Goal: Task Accomplishment & Management: Manage account settings

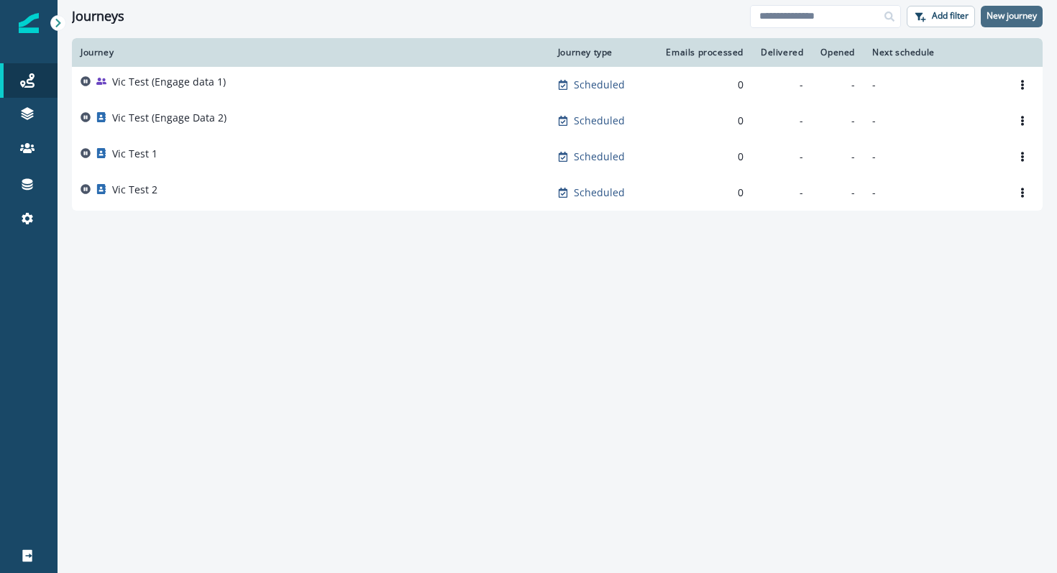
click at [1027, 20] on p "New journey" at bounding box center [1011, 16] width 50 height 10
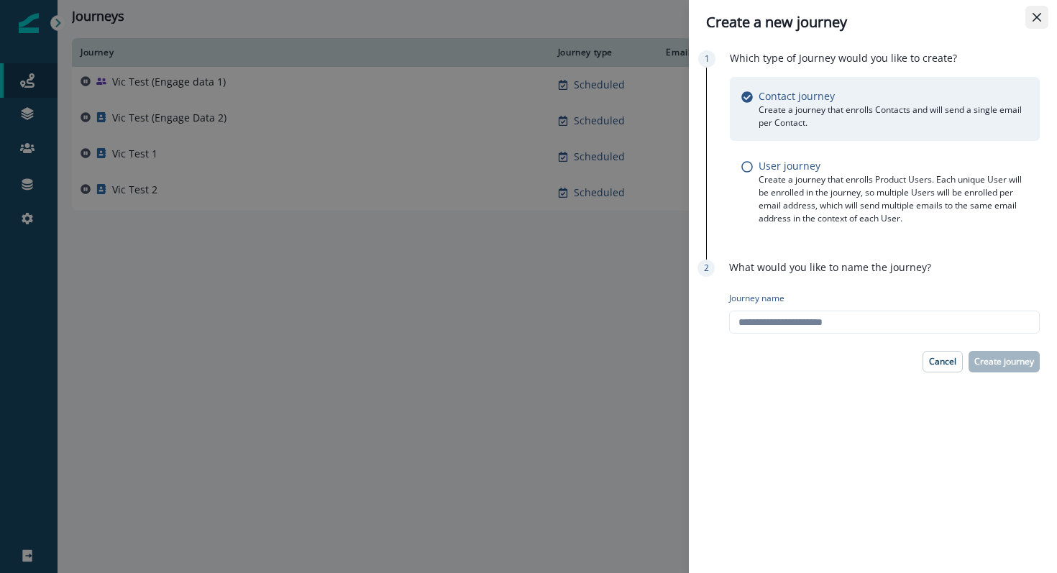
click at [1032, 24] on button "Close" at bounding box center [1036, 17] width 23 height 23
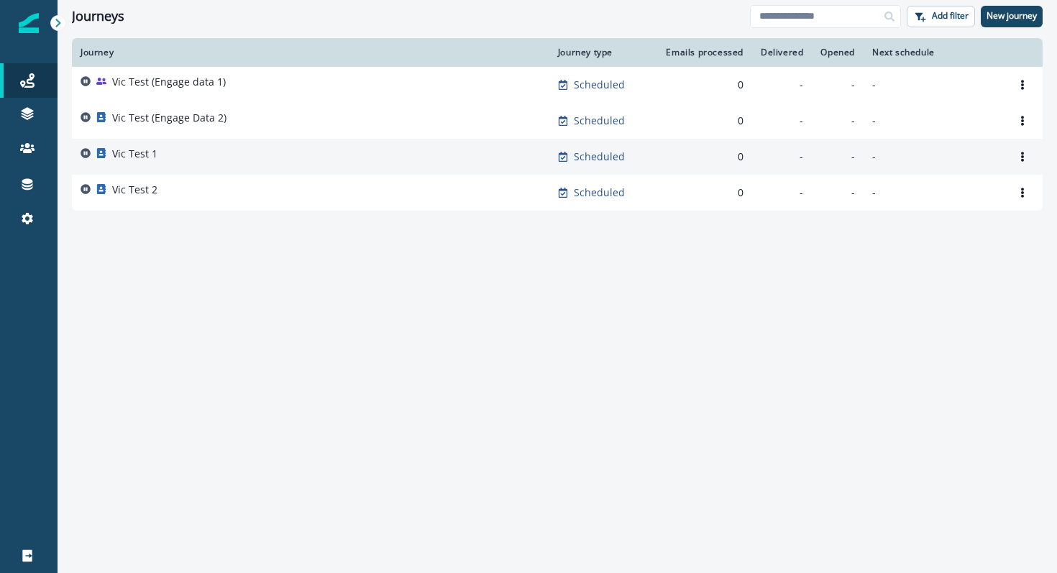
click at [268, 165] on div "Vic Test 1" at bounding box center [311, 157] width 460 height 20
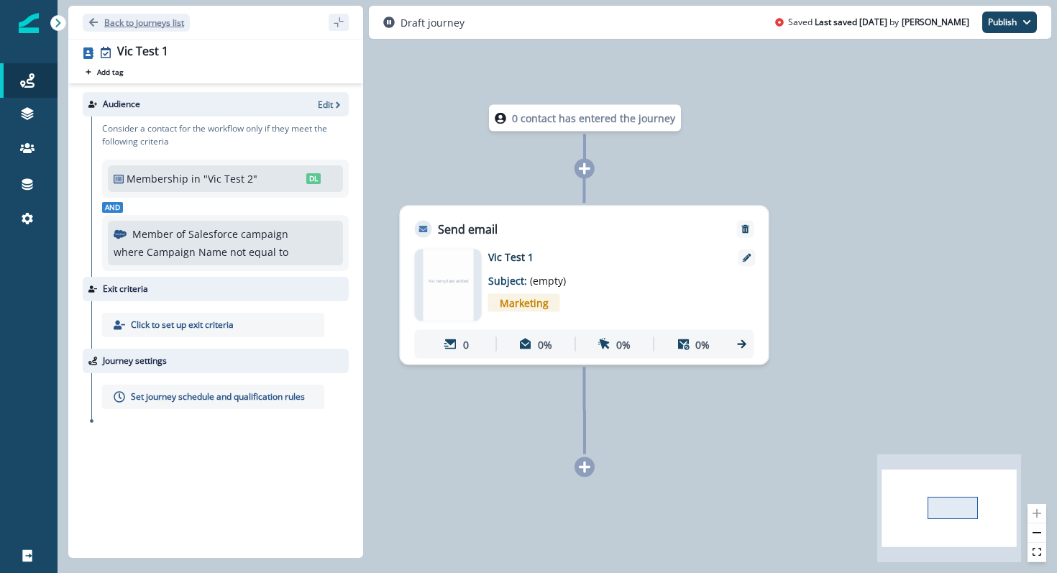
click at [91, 27] on icon "Go back" at bounding box center [93, 22] width 10 height 10
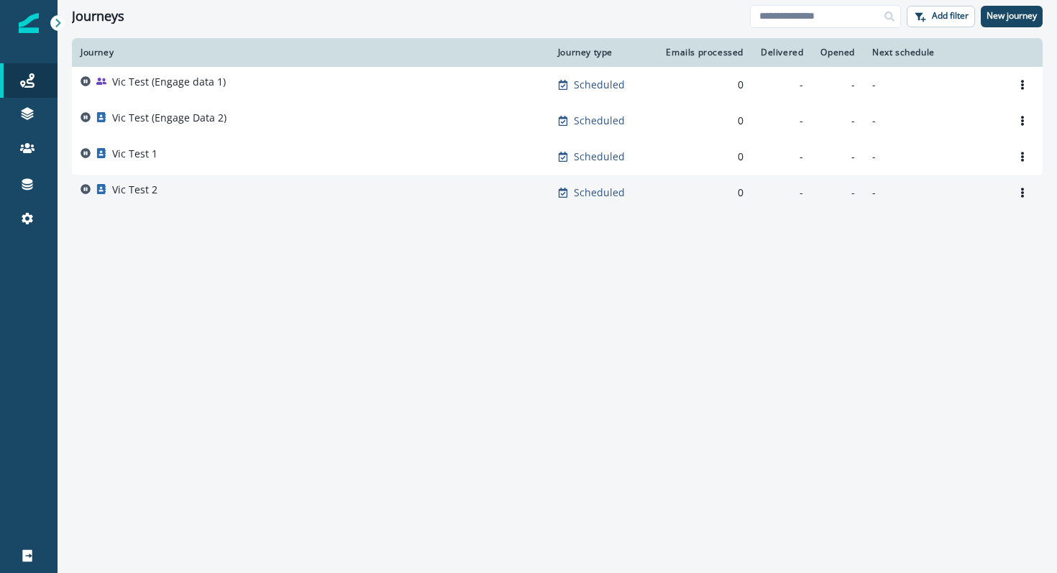
click at [152, 197] on div "Vic Test 2" at bounding box center [134, 193] width 45 height 20
